Goal: Information Seeking & Learning: Learn about a topic

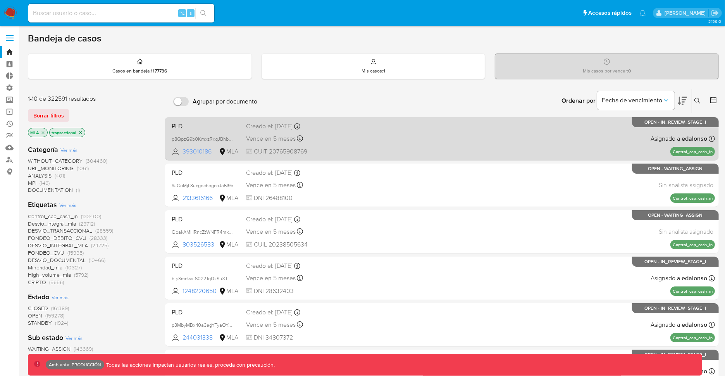
click at [193, 151] on span "393010186" at bounding box center [199, 151] width 35 height 9
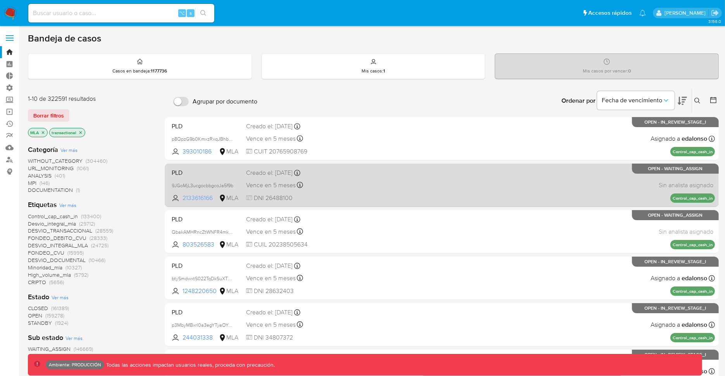
click at [204, 199] on span "2133616166" at bounding box center [199, 198] width 35 height 9
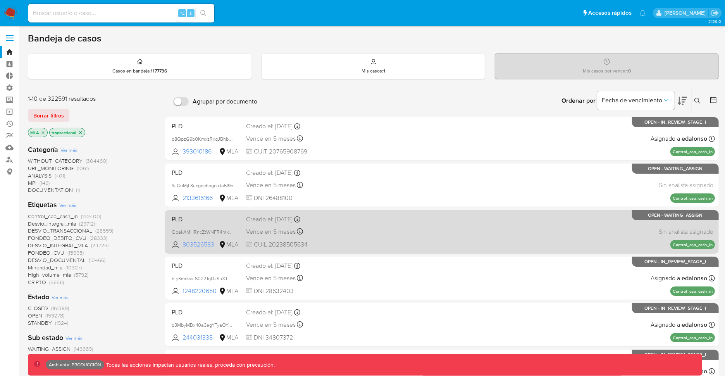
click at [209, 244] on span "803526583" at bounding box center [199, 244] width 35 height 9
click at [202, 244] on span "803526583" at bounding box center [199, 244] width 35 height 9
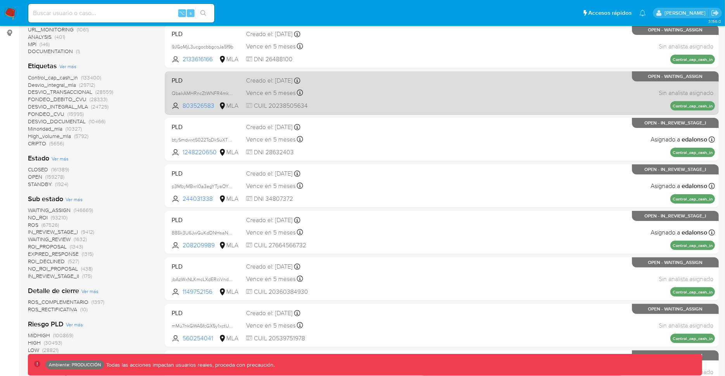
scroll to position [149, 0]
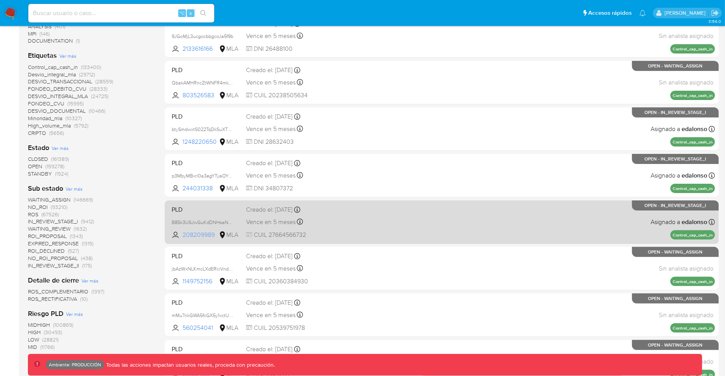
click at [208, 234] on span "208209989" at bounding box center [199, 234] width 35 height 9
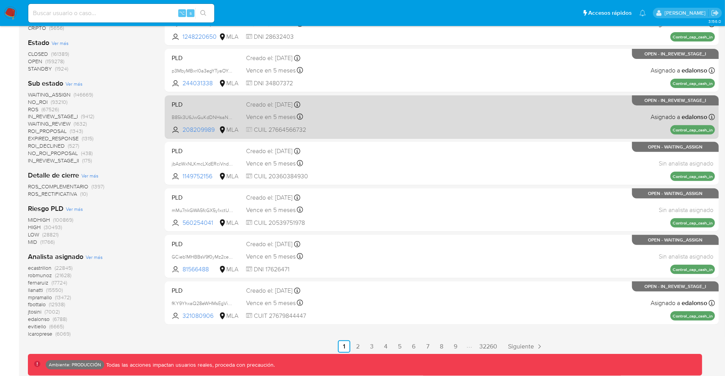
scroll to position [257, 0]
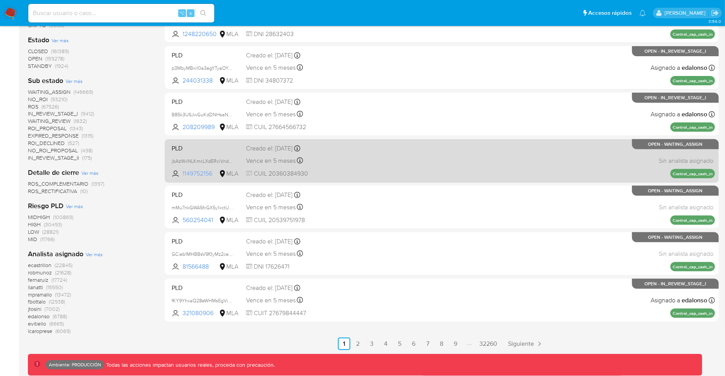
click at [203, 172] on span "1149752156" at bounding box center [199, 173] width 35 height 9
click at [201, 170] on span "1149752156" at bounding box center [199, 173] width 35 height 9
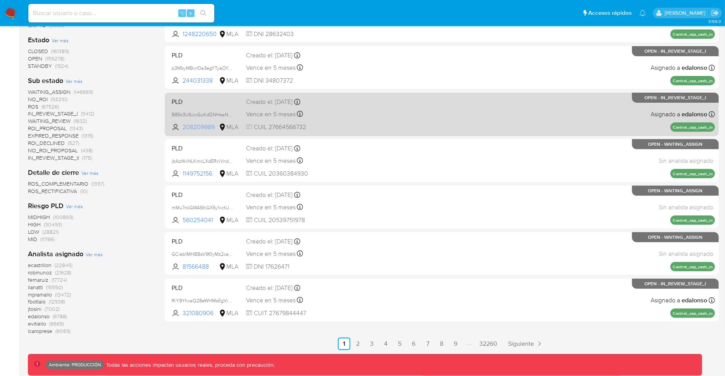
click at [198, 127] on span "208209989" at bounding box center [199, 127] width 35 height 9
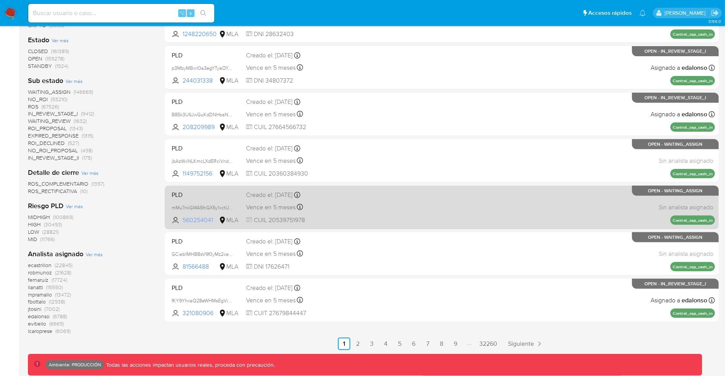
click at [202, 219] on span "560254041" at bounding box center [199, 220] width 35 height 9
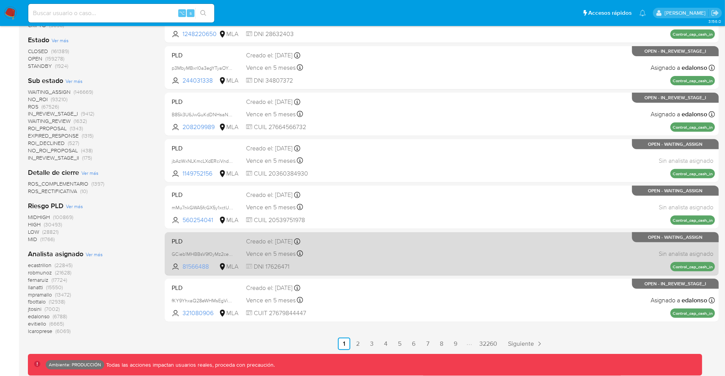
click at [199, 266] on span "81566488" at bounding box center [199, 266] width 35 height 9
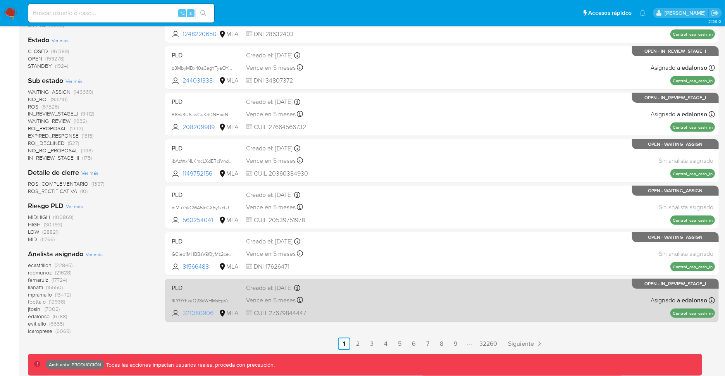
click at [199, 311] on span "321080906" at bounding box center [199, 313] width 35 height 9
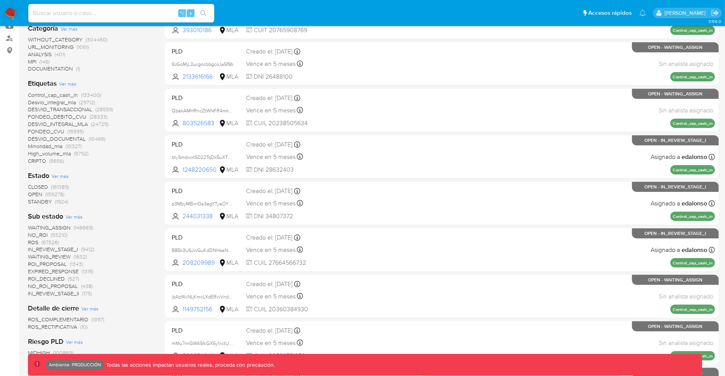
scroll to position [0, 0]
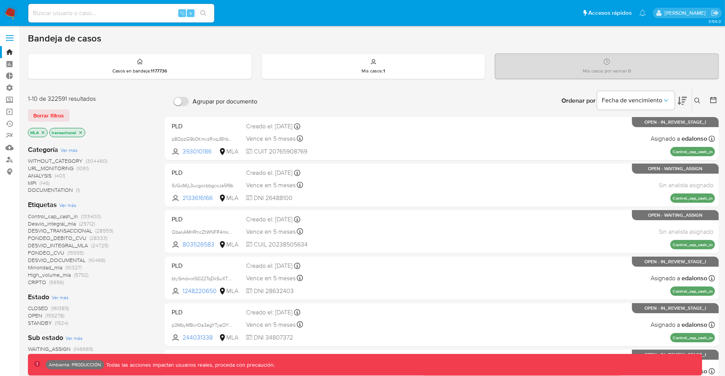
click at [80, 258] on span "DESVIO_DOCUMENTAL" at bounding box center [57, 260] width 58 height 8
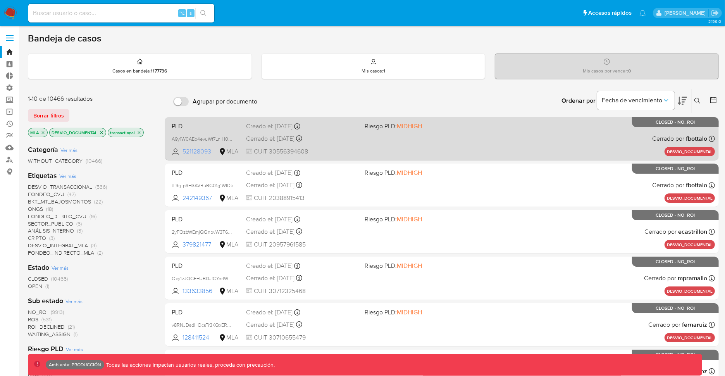
click at [195, 151] on span "521128093" at bounding box center [199, 151] width 35 height 9
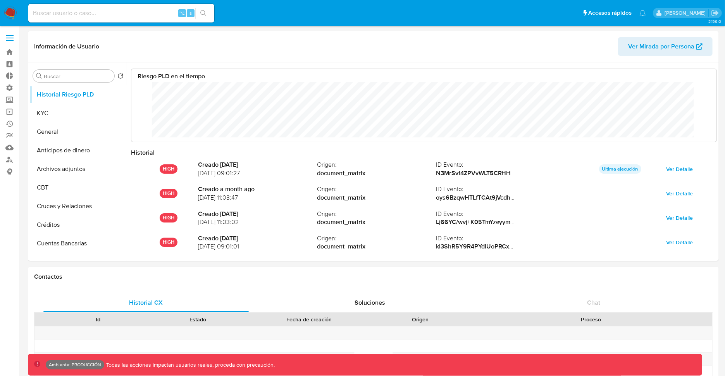
scroll to position [58, 570]
select select "10"
click at [77, 134] on button "General" at bounding box center [75, 131] width 91 height 19
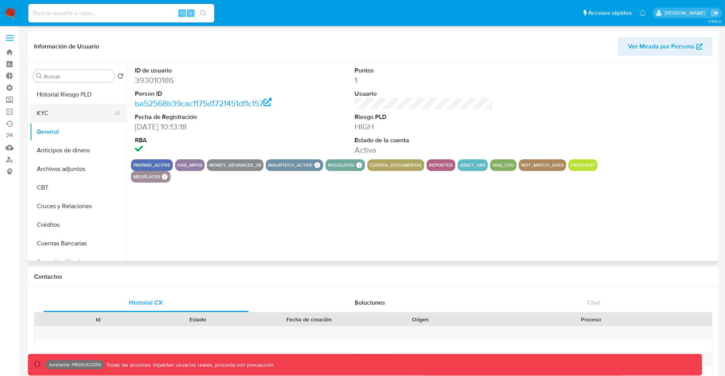
click at [64, 118] on button "KYC" at bounding box center [75, 113] width 91 height 19
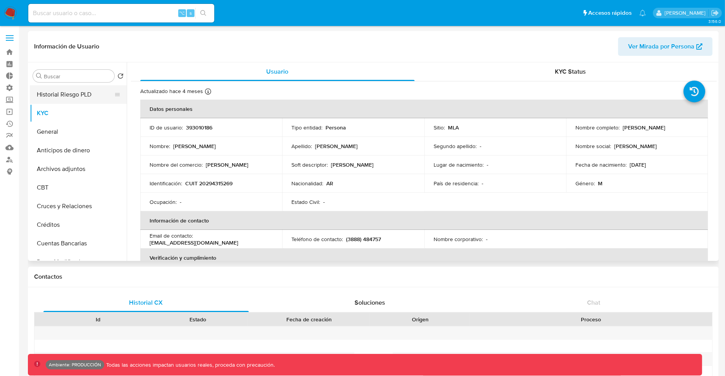
drag, startPoint x: 111, startPoint y: 113, endPoint x: 113, endPoint y: 91, distance: 21.8
click at [113, 91] on ul "Historial Riesgo PLD KYC General Anticipos de dinero Archivos adjuntos CBT Cruc…" at bounding box center [78, 172] width 97 height 175
drag, startPoint x: 112, startPoint y: 113, endPoint x: 113, endPoint y: 88, distance: 25.6
click at [113, 88] on ul "Historial Riesgo PLD KYC General Anticipos de dinero Archivos adjuntos CBT Cruc…" at bounding box center [78, 172] width 97 height 175
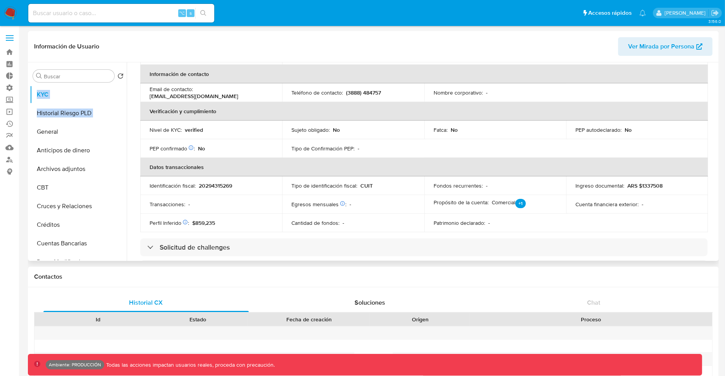
scroll to position [142, 0]
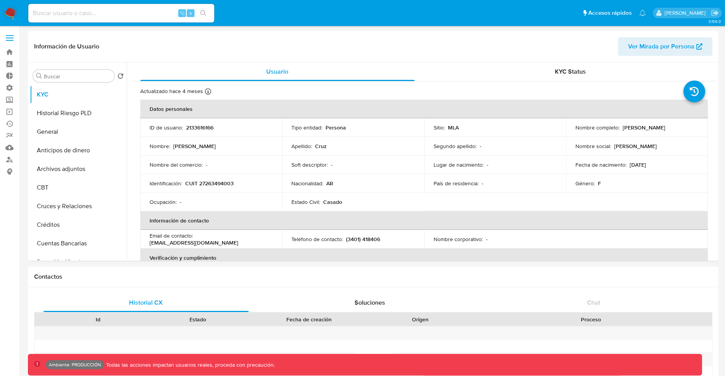
select select "10"
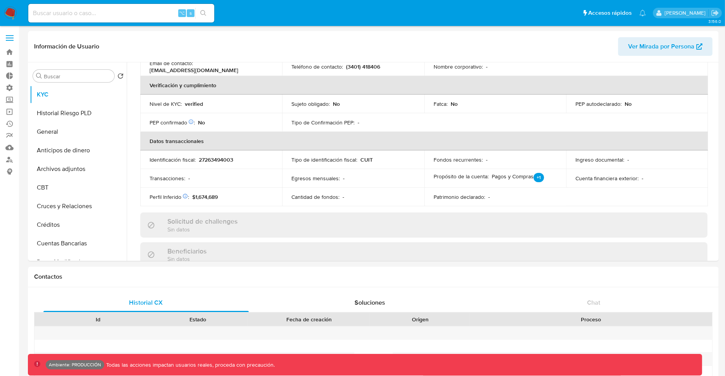
scroll to position [291, 0]
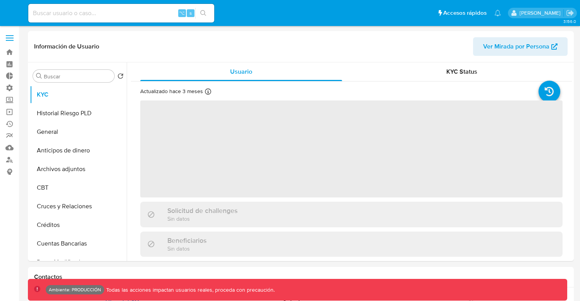
select select "10"
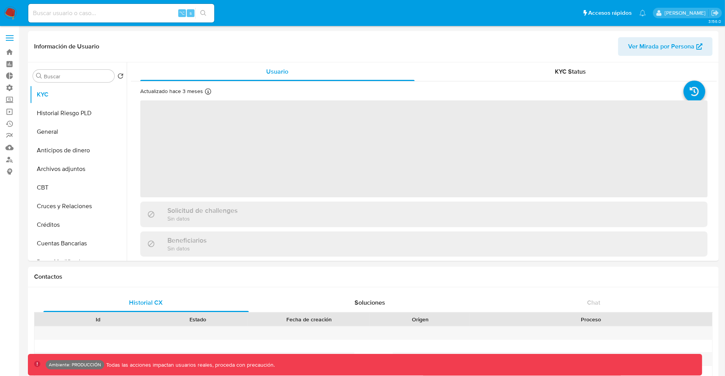
select select "10"
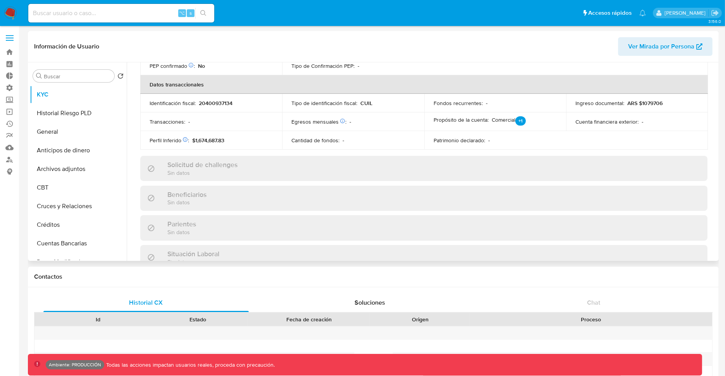
scroll to position [183, 0]
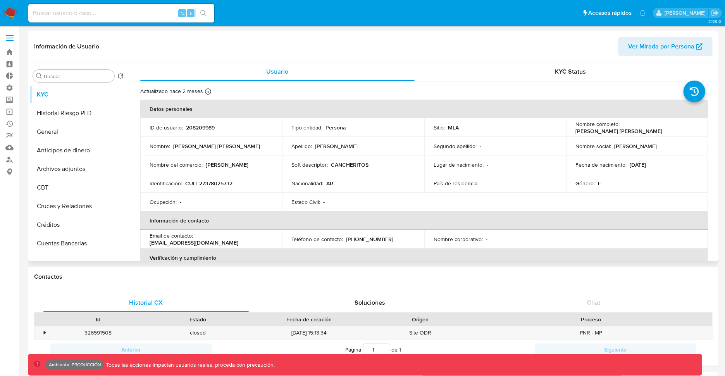
select select "10"
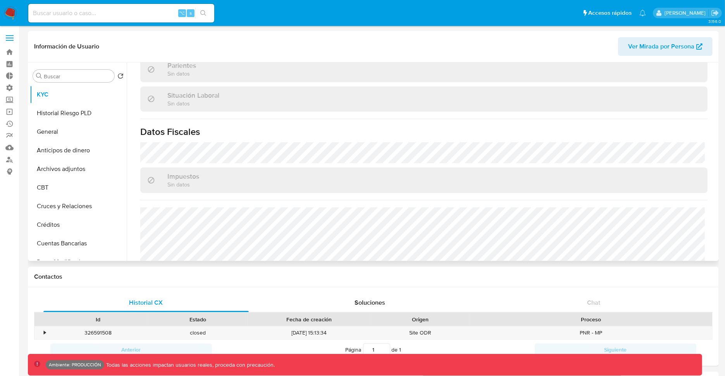
scroll to position [400, 0]
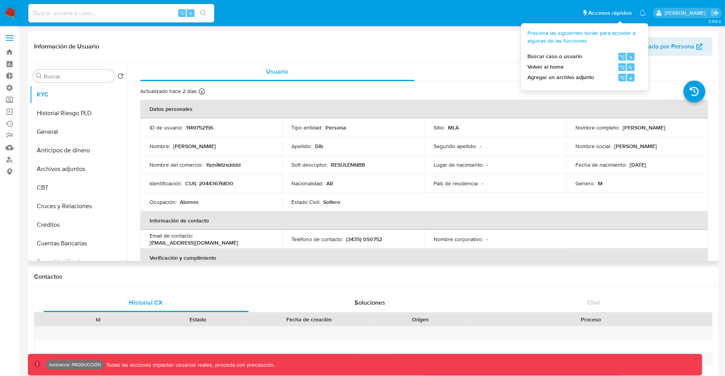
select select "10"
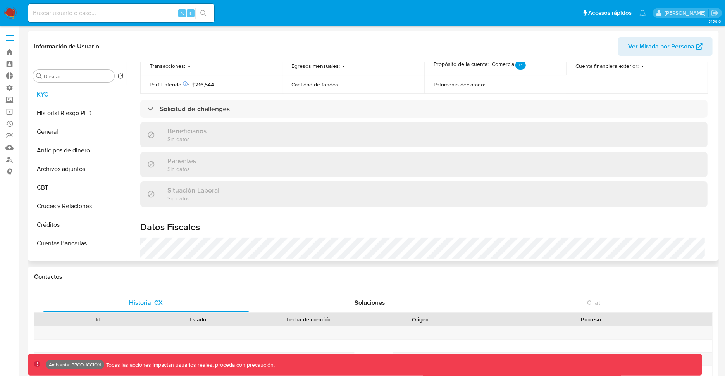
scroll to position [291, 0]
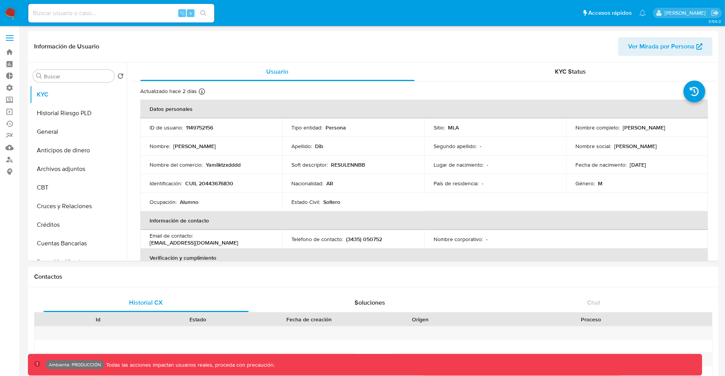
select select "10"
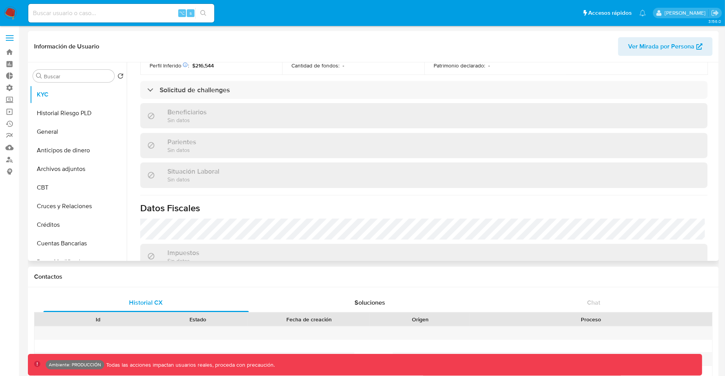
scroll to position [299, 0]
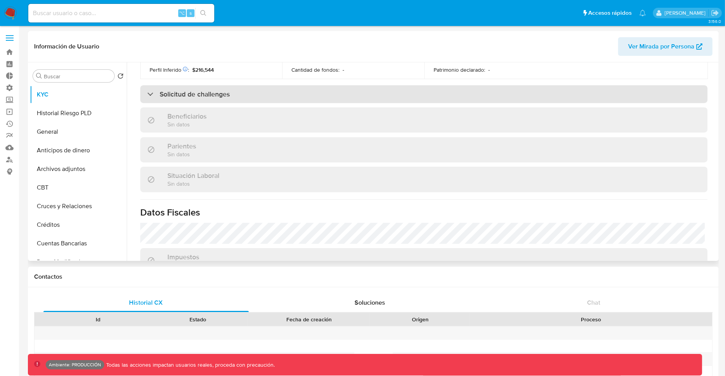
click at [204, 88] on div "Solicitud de challenges" at bounding box center [423, 94] width 567 height 18
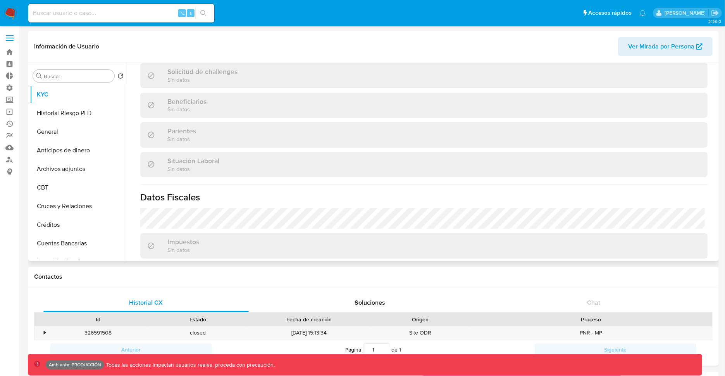
select select "10"
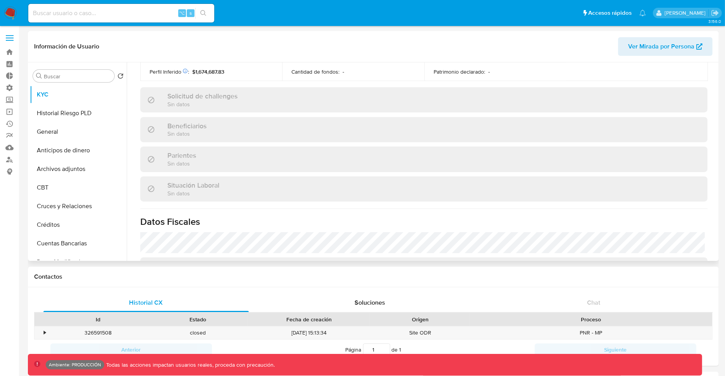
scroll to position [297, 0]
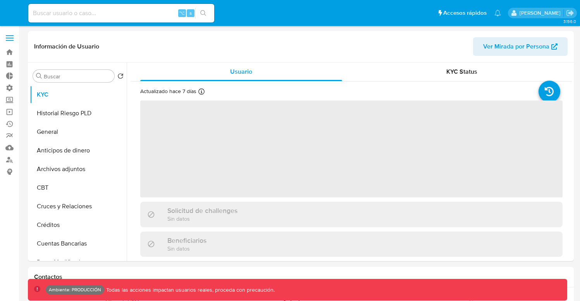
select select "10"
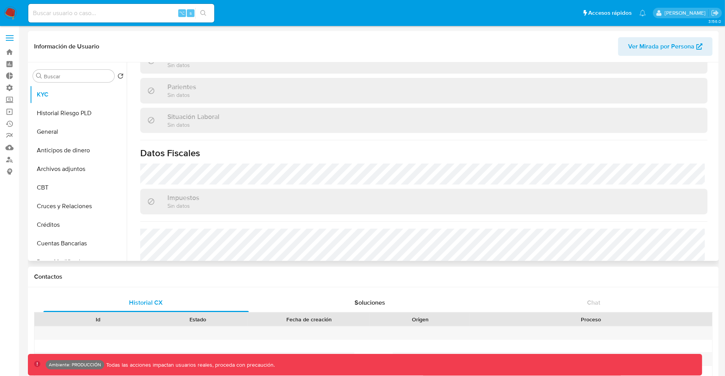
scroll to position [379, 0]
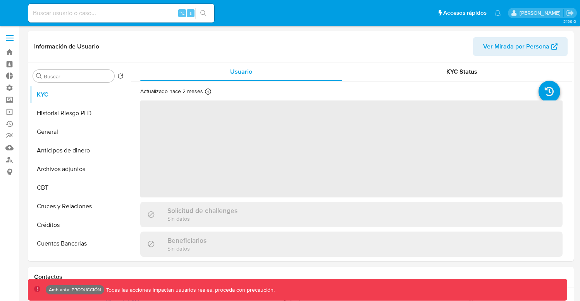
select select "10"
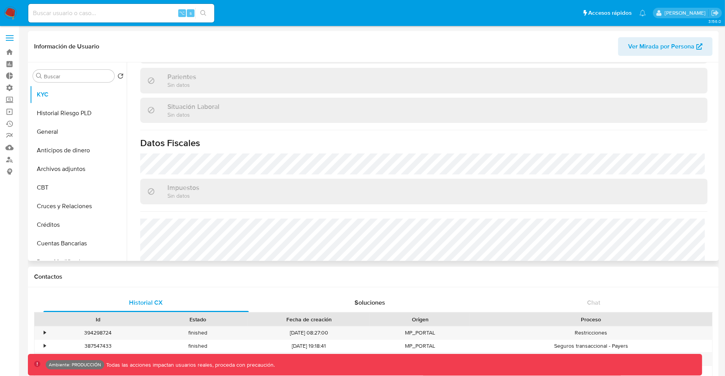
scroll to position [199, 0]
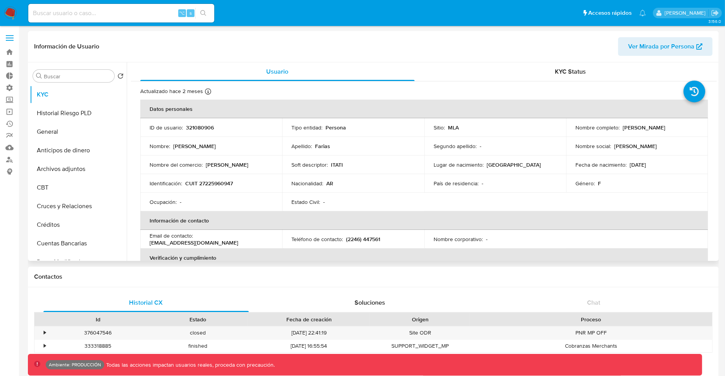
select select "10"
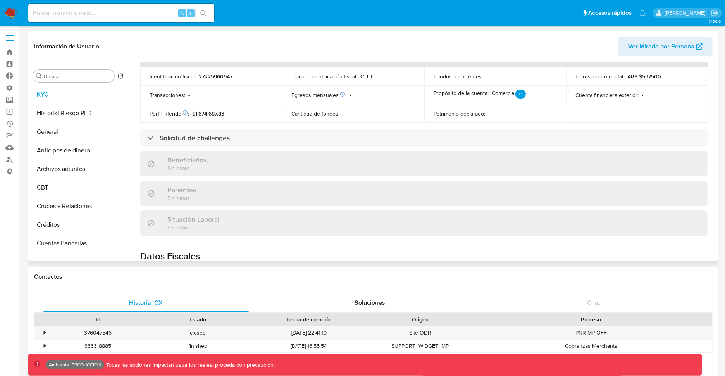
scroll to position [263, 0]
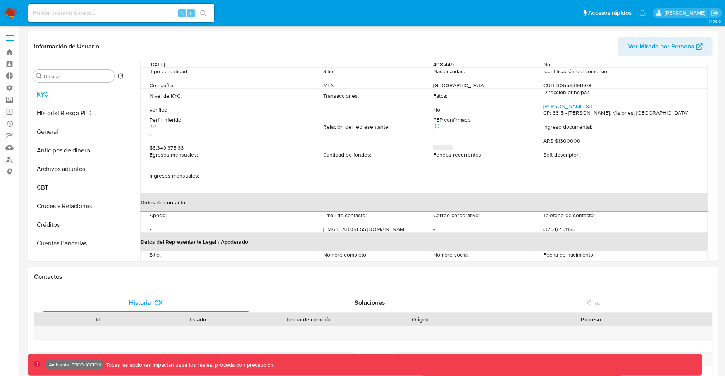
select select "10"
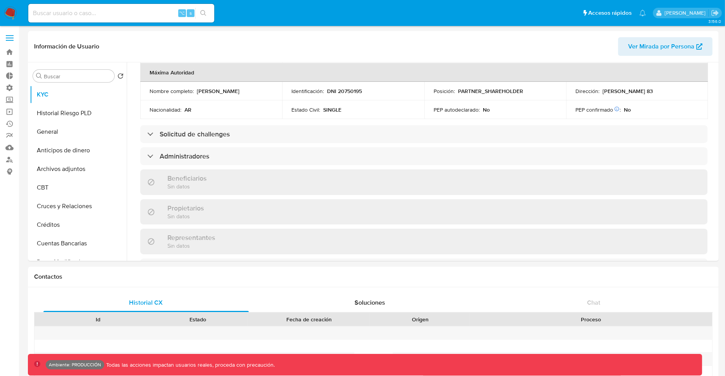
scroll to position [326, 0]
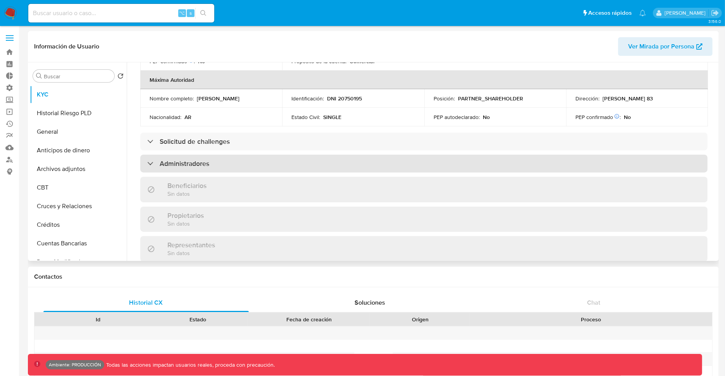
click at [156, 159] on div "Administradores" at bounding box center [178, 163] width 62 height 9
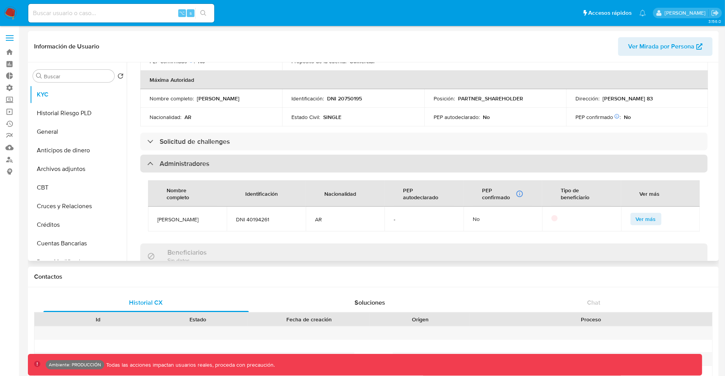
click at [156, 159] on div "Administradores" at bounding box center [178, 163] width 62 height 9
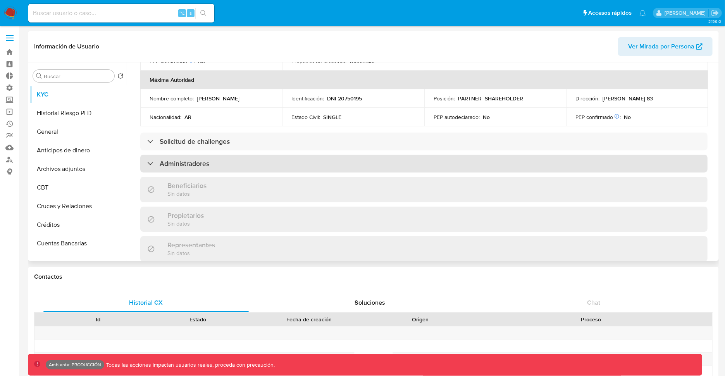
click at [239, 155] on div "Administradores" at bounding box center [423, 164] width 567 height 18
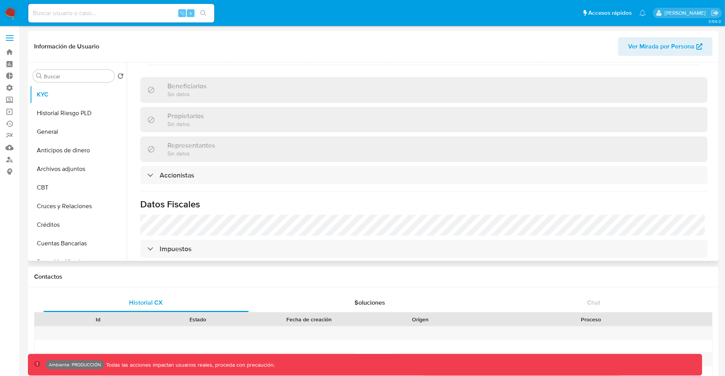
scroll to position [492, 0]
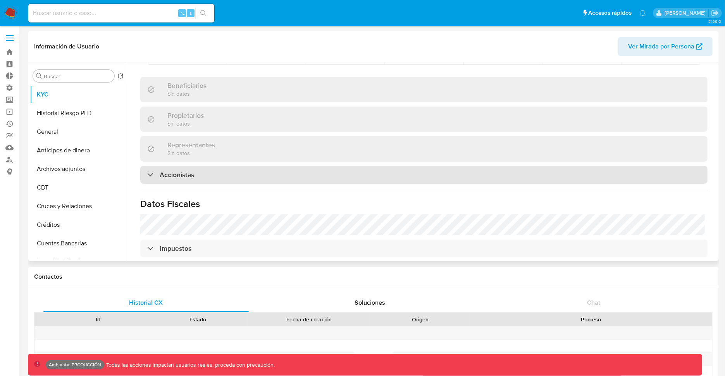
click at [325, 166] on div "Accionistas" at bounding box center [423, 175] width 567 height 18
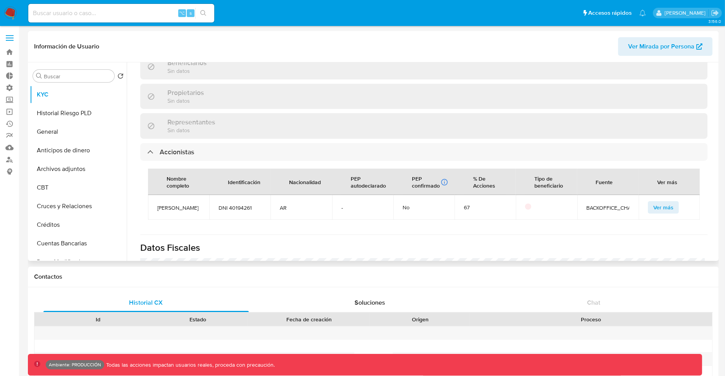
scroll to position [515, 0]
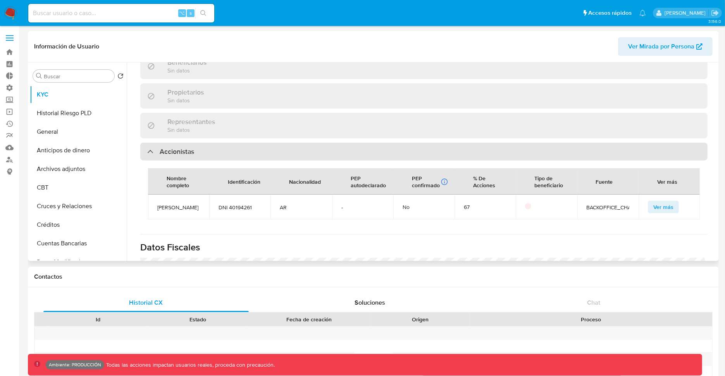
click at [147, 151] on div at bounding box center [147, 151] width 0 height 0
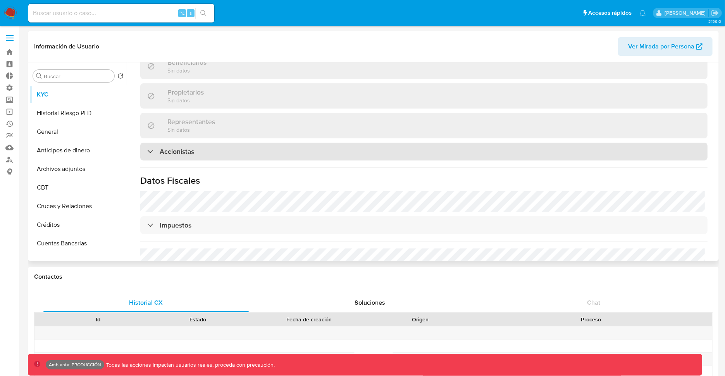
click at [147, 151] on div at bounding box center [147, 151] width 0 height 0
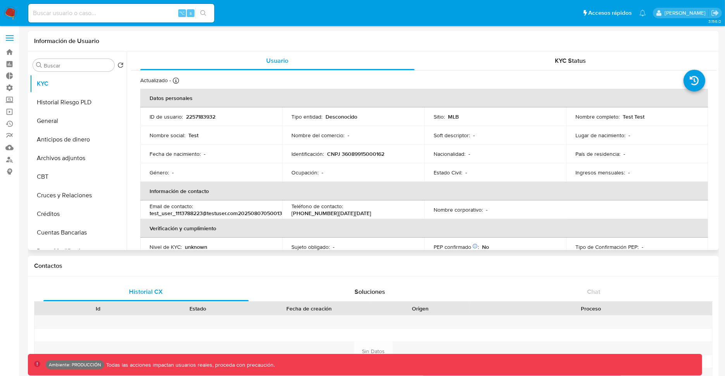
select select "10"
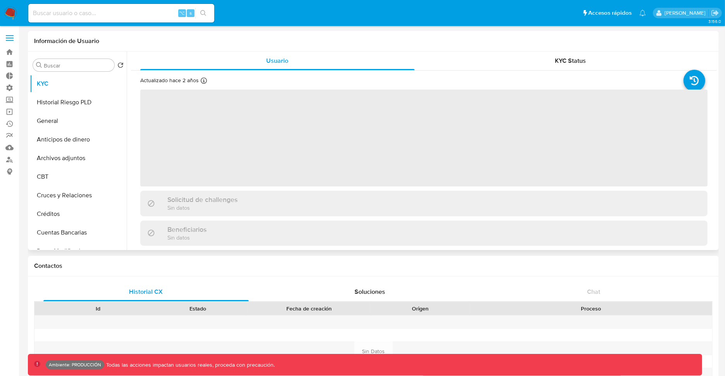
select select "10"
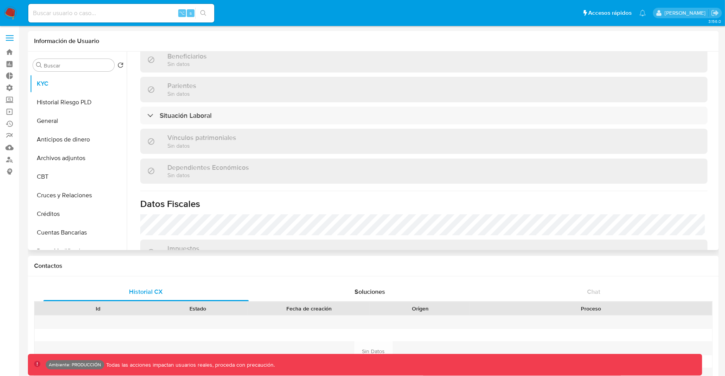
scroll to position [358, 0]
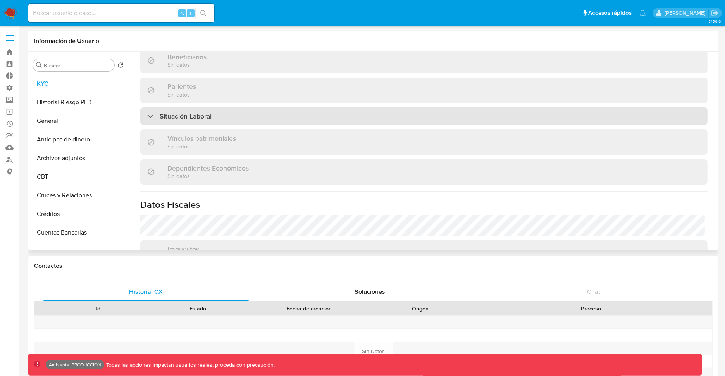
click at [311, 115] on div "Situación Laboral" at bounding box center [423, 116] width 567 height 18
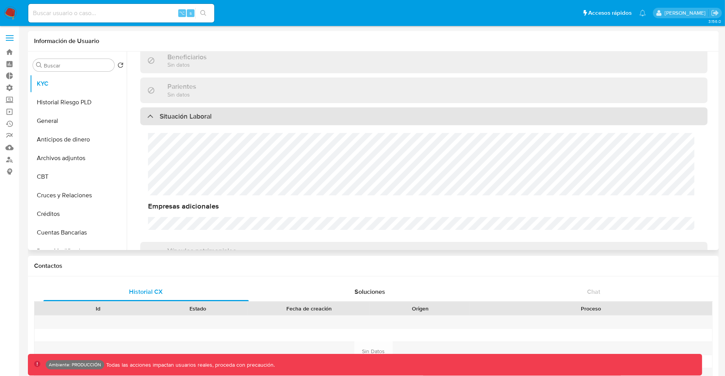
click at [311, 115] on div "Situación Laboral" at bounding box center [423, 116] width 567 height 18
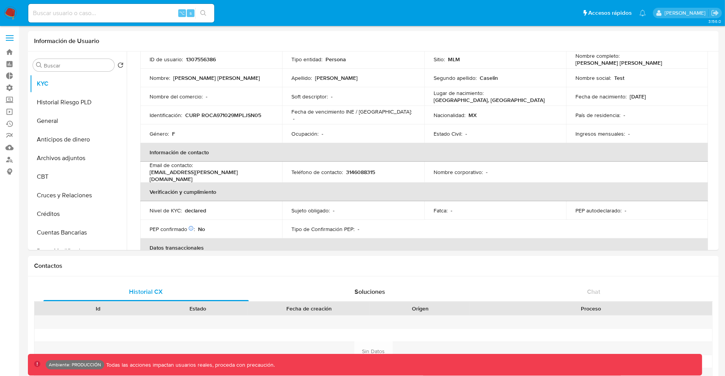
scroll to position [0, 0]
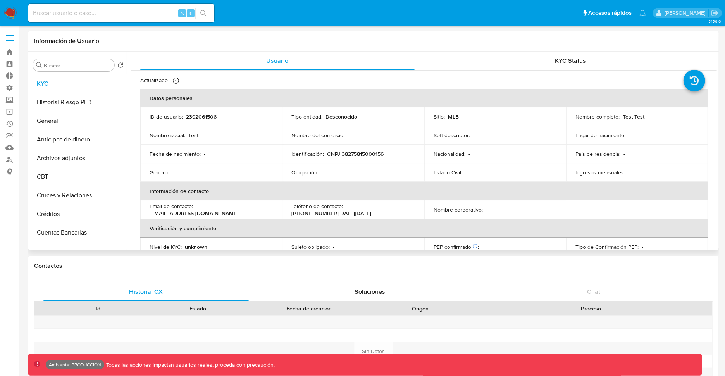
select select "10"
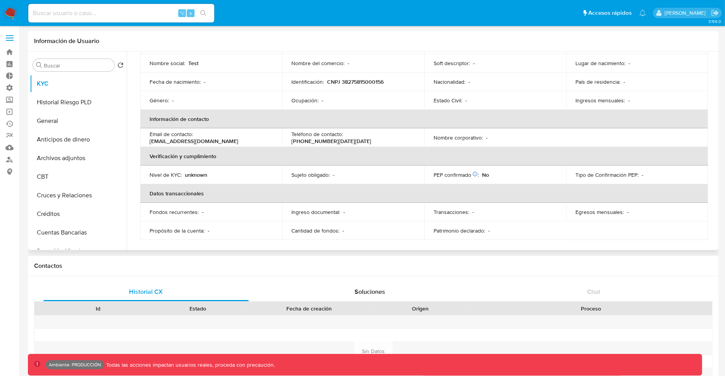
scroll to position [74, 0]
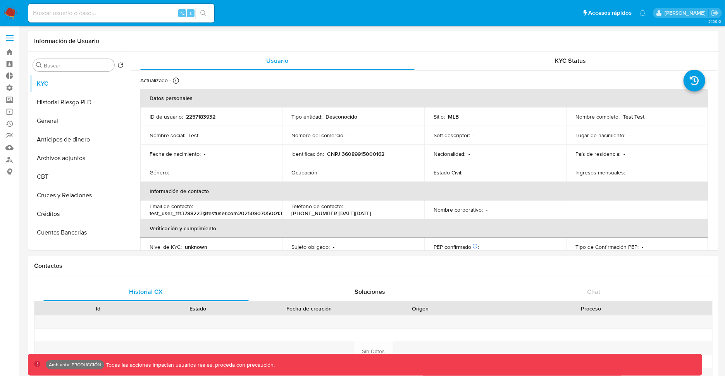
select select "10"
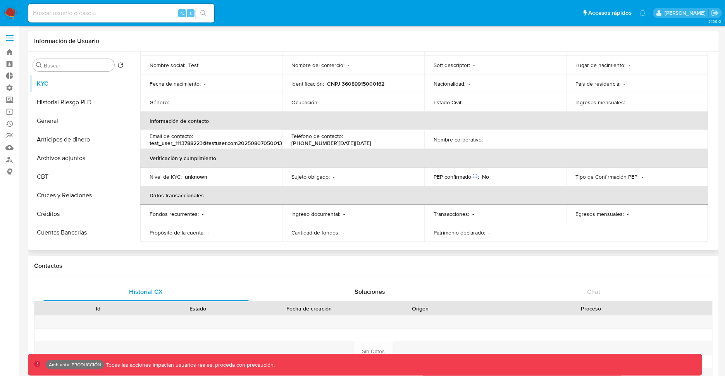
scroll to position [74, 0]
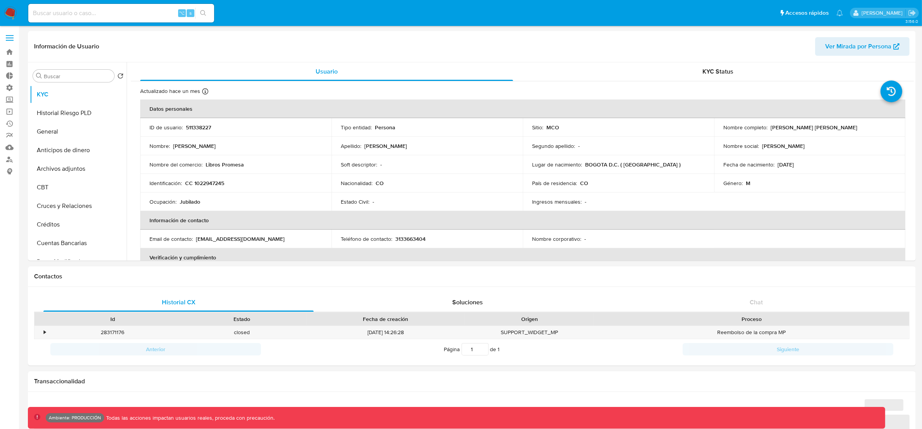
select select "10"
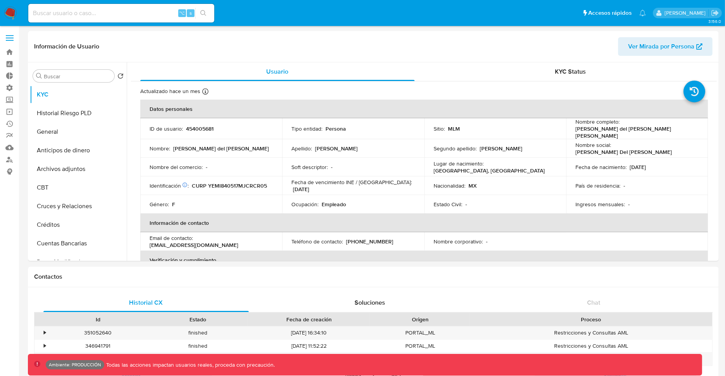
select select "10"
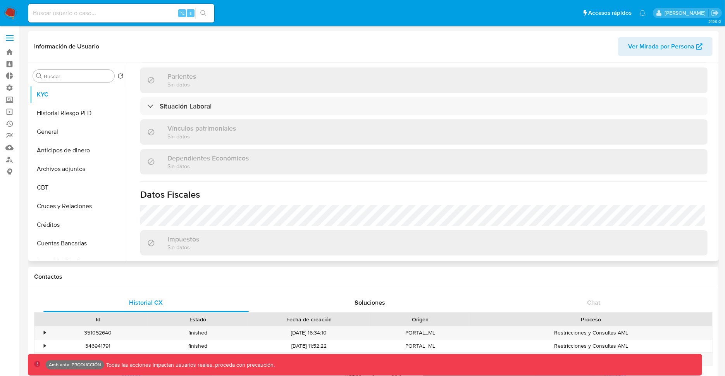
scroll to position [235, 0]
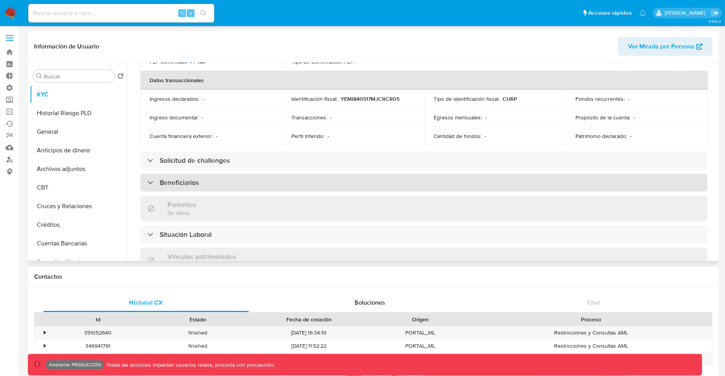
click at [207, 177] on div "Beneficiarios" at bounding box center [423, 183] width 567 height 18
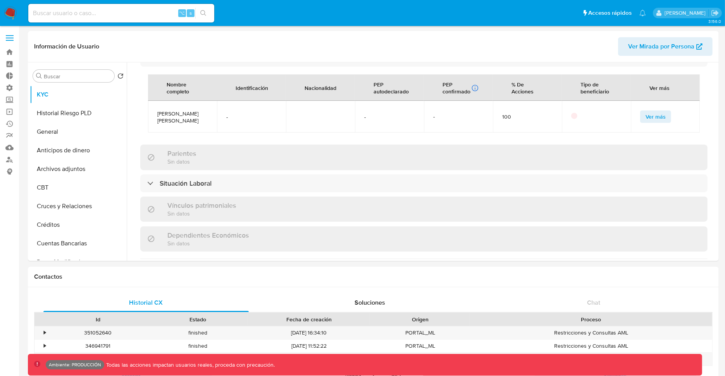
scroll to position [359, 0]
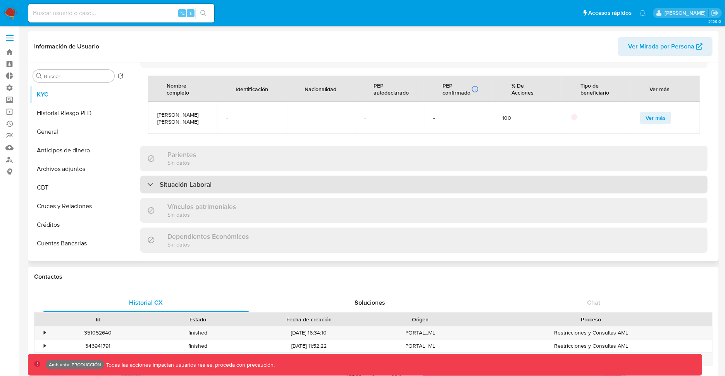
click at [343, 186] on div "Situación Laboral" at bounding box center [423, 184] width 567 height 18
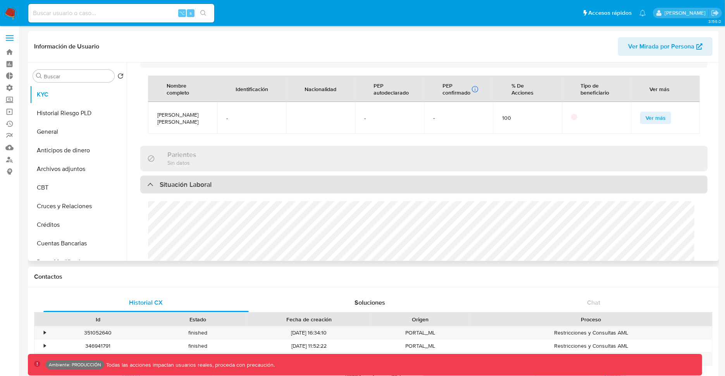
click at [343, 186] on div "Situación Laboral" at bounding box center [423, 184] width 567 height 18
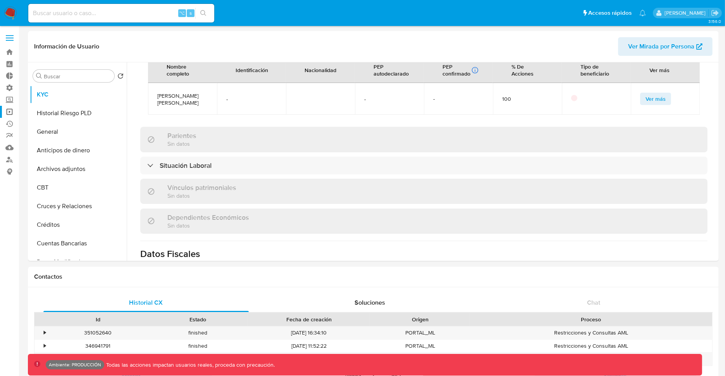
scroll to position [335, 0]
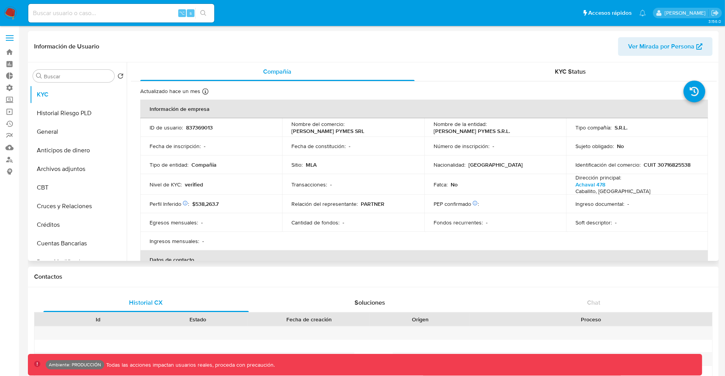
select select "10"
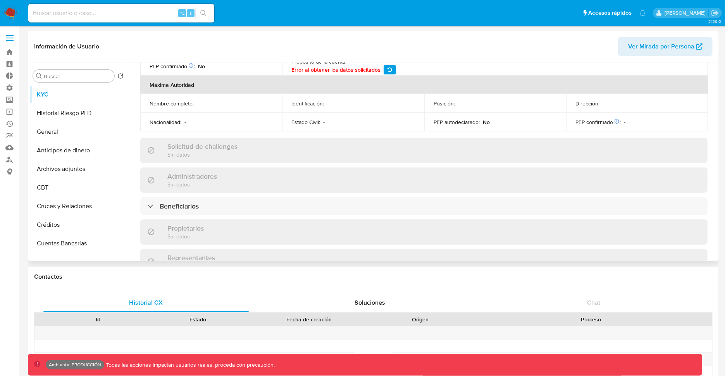
scroll to position [315, 0]
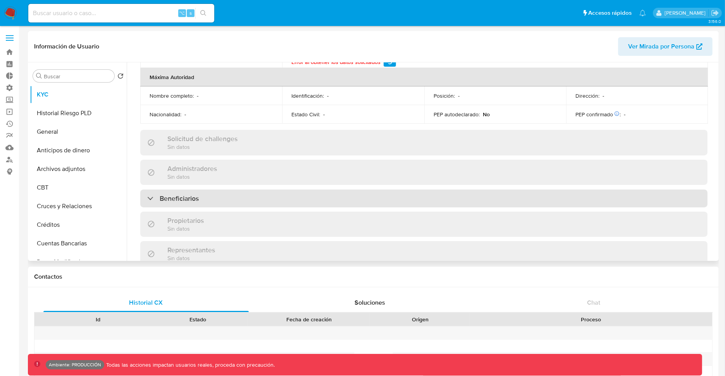
click at [337, 189] on div "Beneficiarios" at bounding box center [423, 198] width 567 height 18
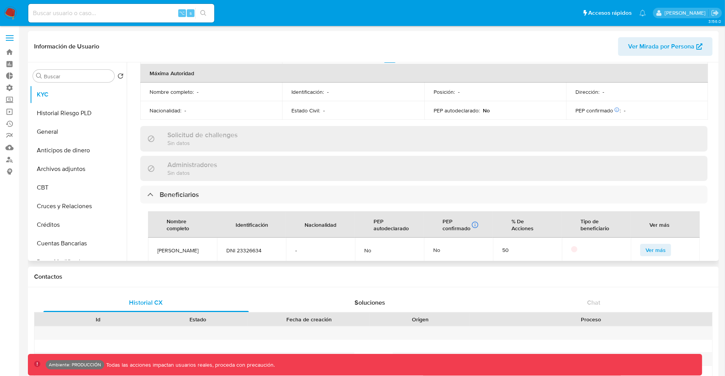
scroll to position [0, 0]
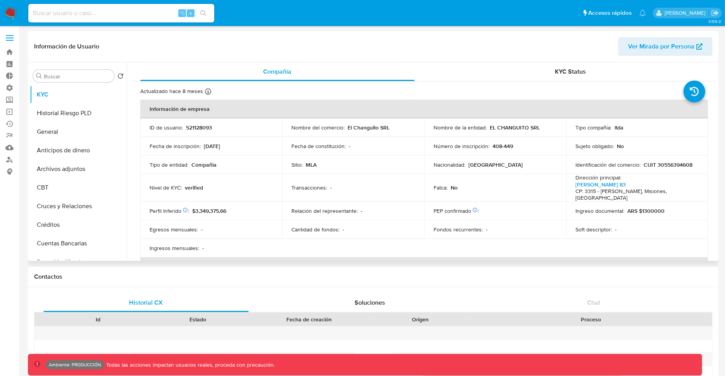
select select "10"
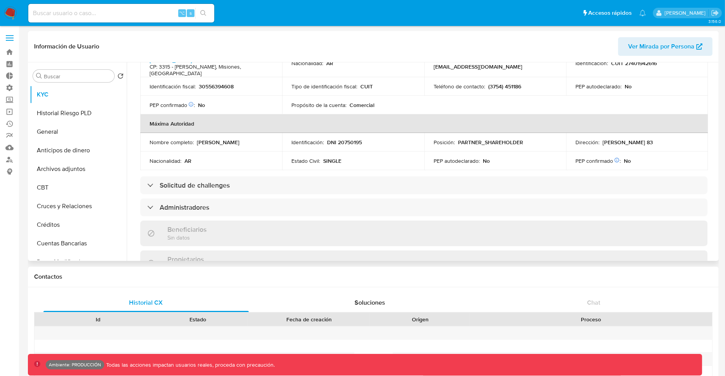
scroll to position [288, 0]
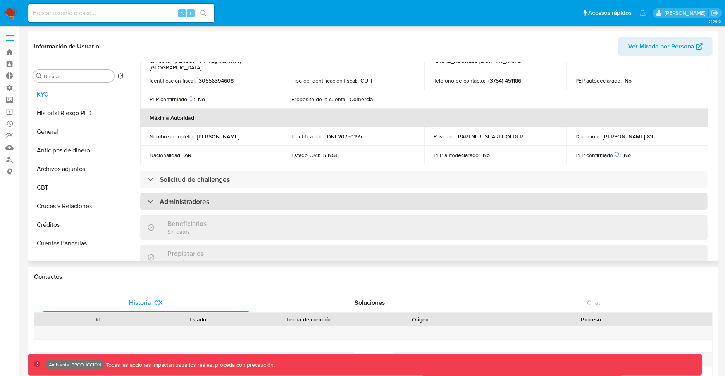
click at [406, 192] on div "Administradores" at bounding box center [423, 201] width 567 height 18
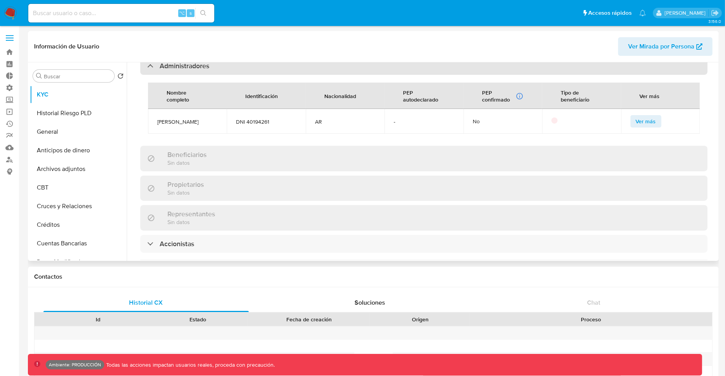
scroll to position [427, 0]
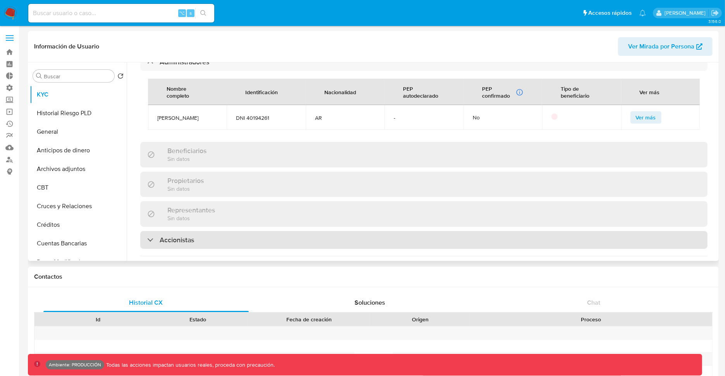
click at [391, 231] on div "Accionistas" at bounding box center [423, 240] width 567 height 18
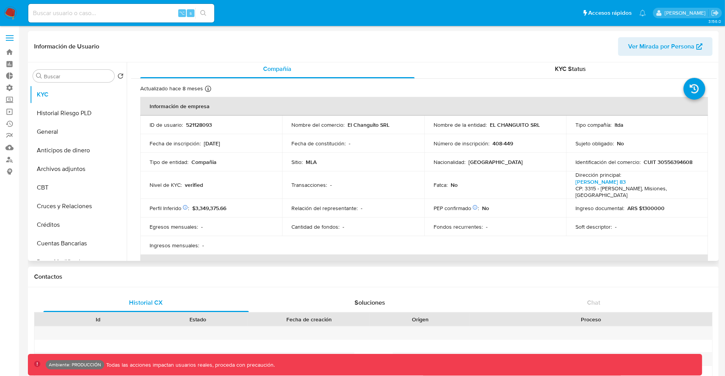
scroll to position [0, 0]
